Goal: Task Accomplishment & Management: Manage account settings

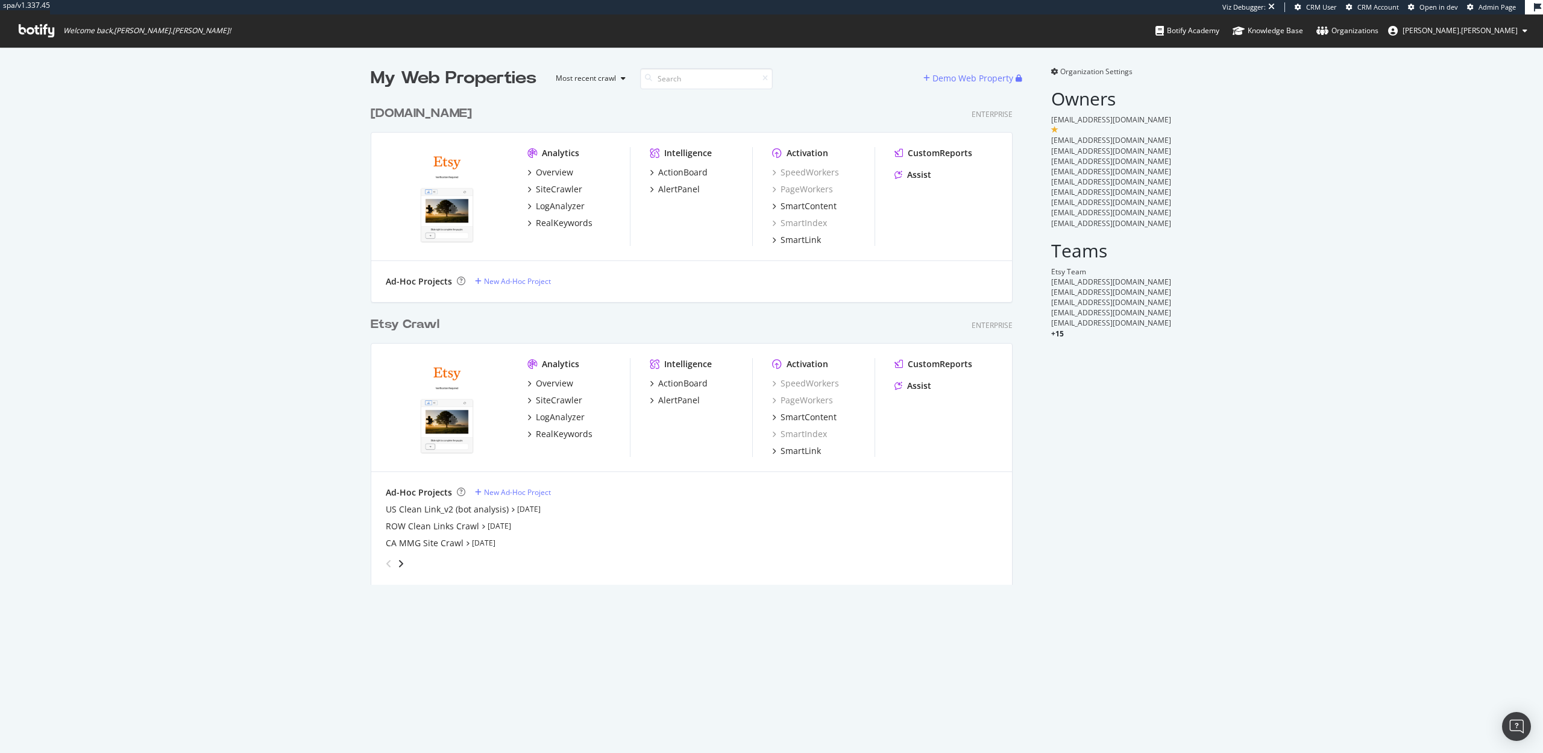
scroll to position [494, 651]
click at [561, 397] on div "SiteCrawler" at bounding box center [559, 400] width 46 height 12
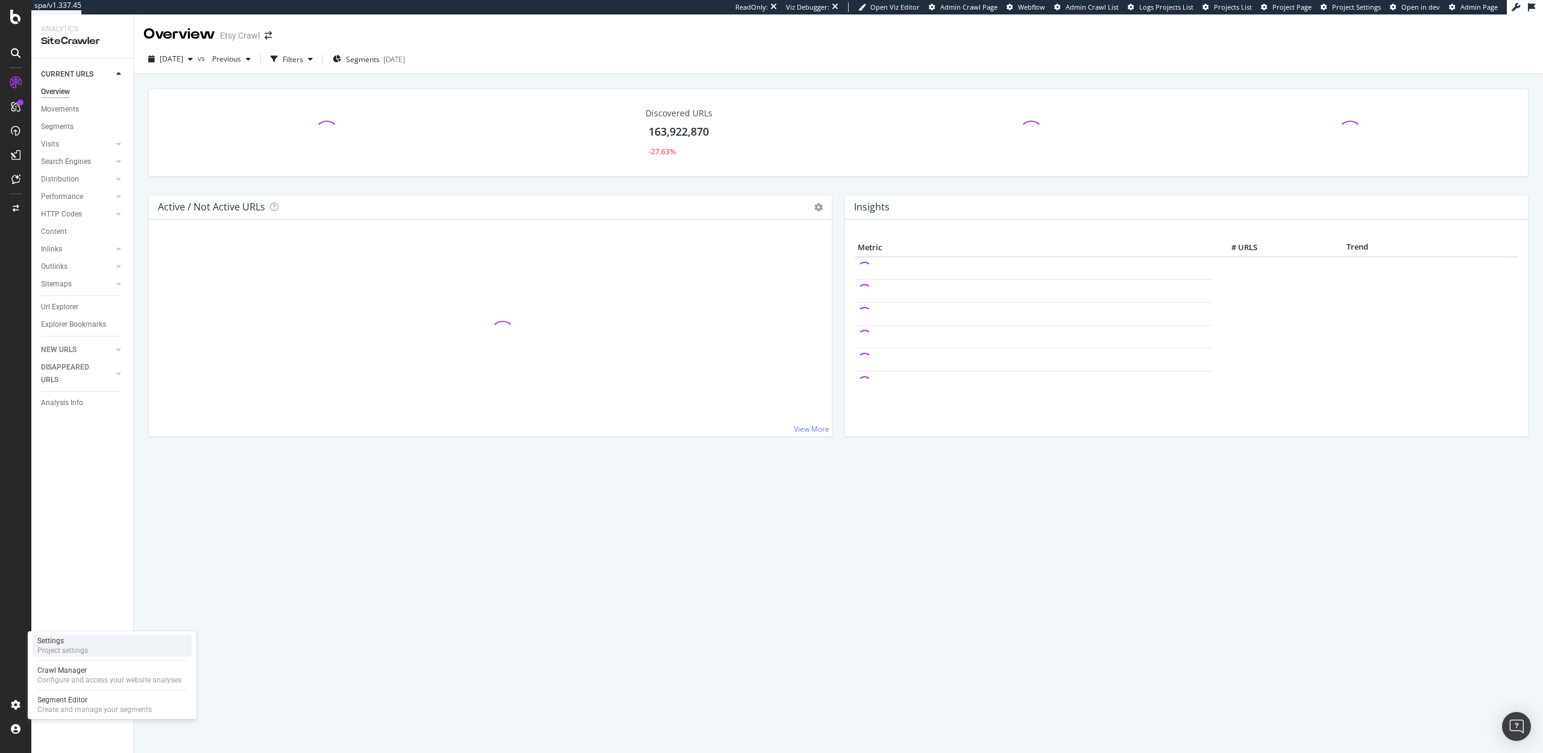
click at [89, 649] on div "Settings Project settings" at bounding box center [112, 646] width 159 height 22
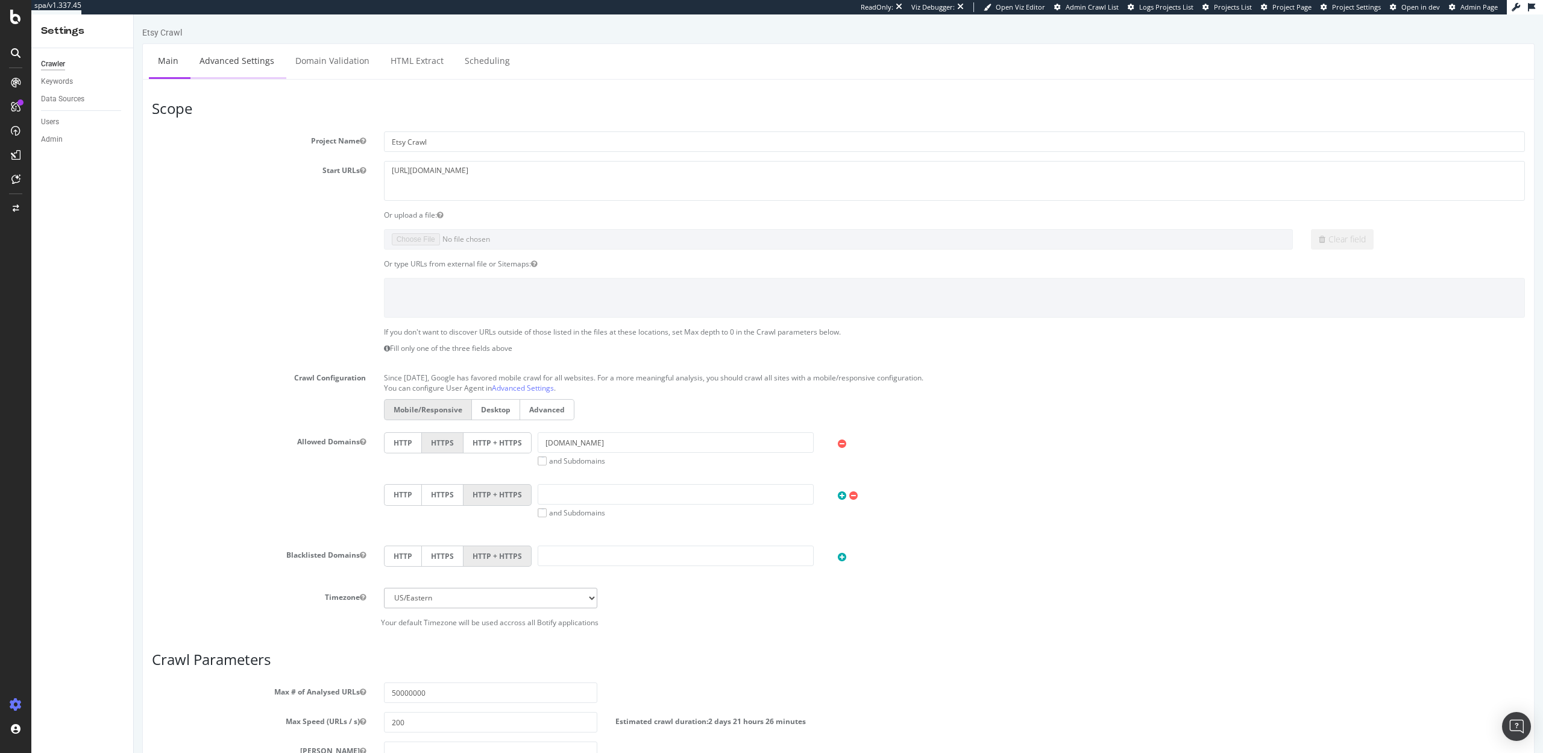
click at [255, 53] on link "Advanced Settings" at bounding box center [236, 60] width 93 height 33
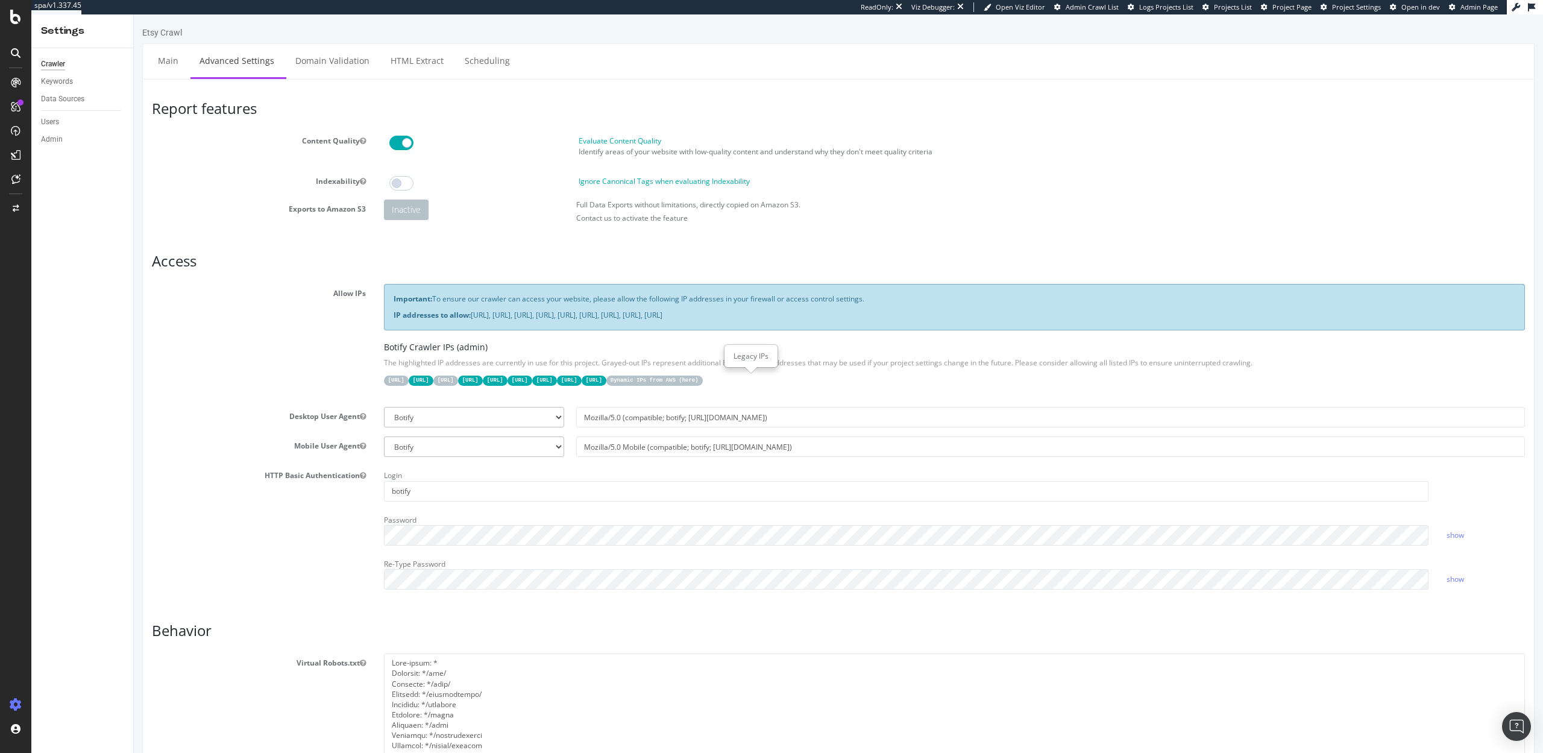
scroll to position [6, 0]
